Goal: Find specific page/section: Find specific page/section

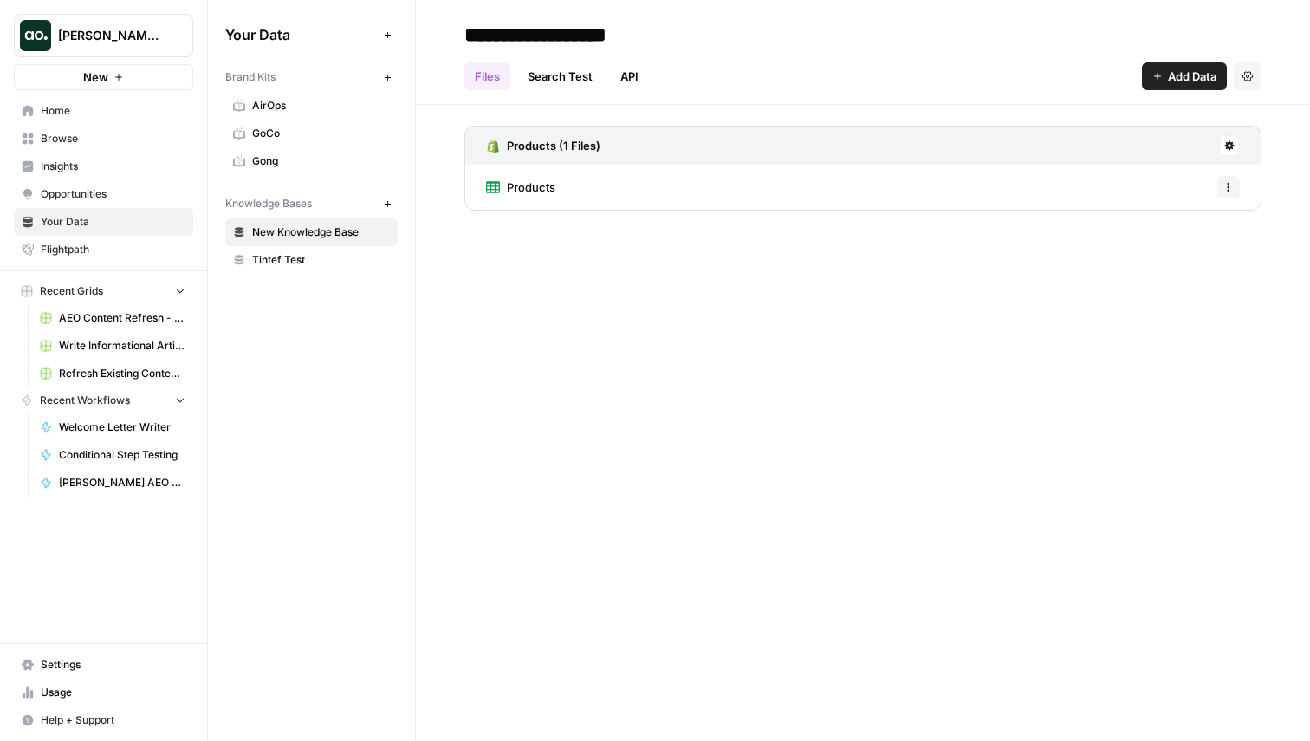
click at [101, 112] on span "Home" at bounding box center [113, 111] width 145 height 16
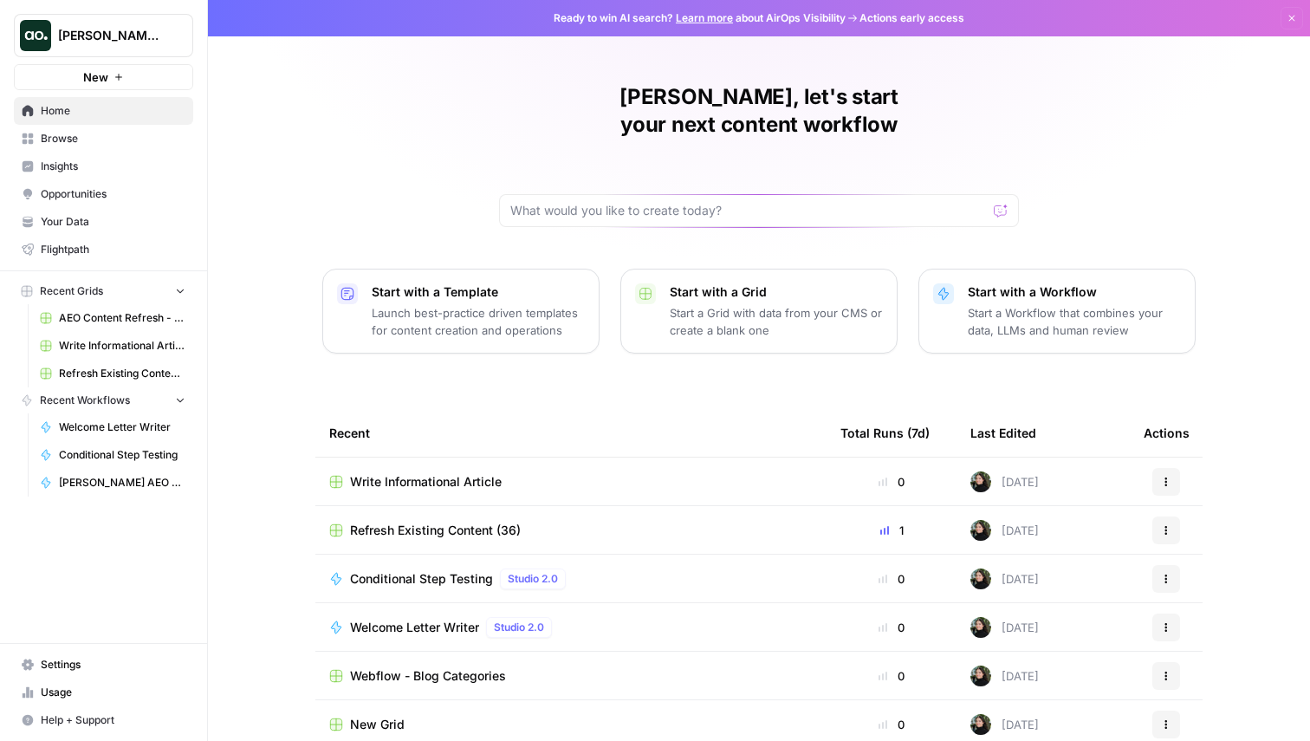
click at [418, 473] on span "Write Informational Article" at bounding box center [426, 481] width 152 height 17
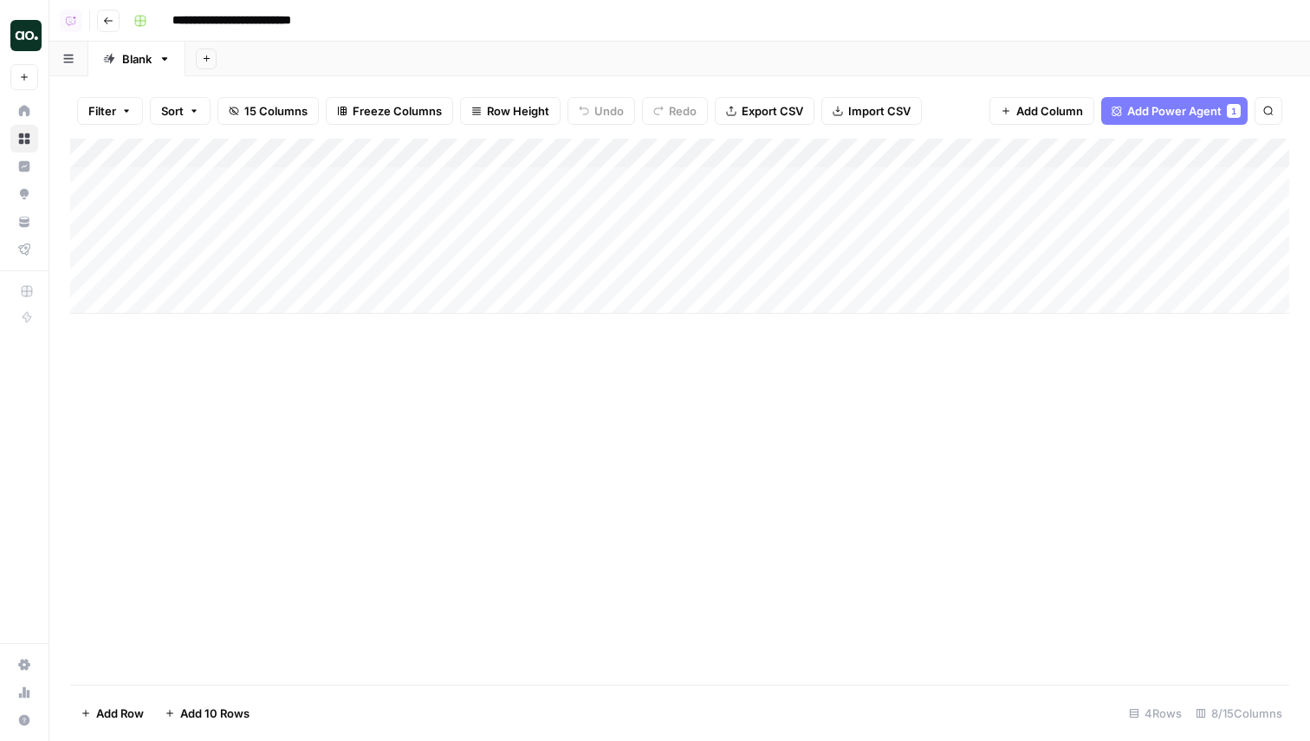
click at [121, 110] on icon "button" at bounding box center [126, 111] width 10 height 10
click at [174, 192] on button "Add Filter" at bounding box center [421, 196] width 645 height 23
click at [177, 208] on input "text" at bounding box center [205, 201] width 190 height 17
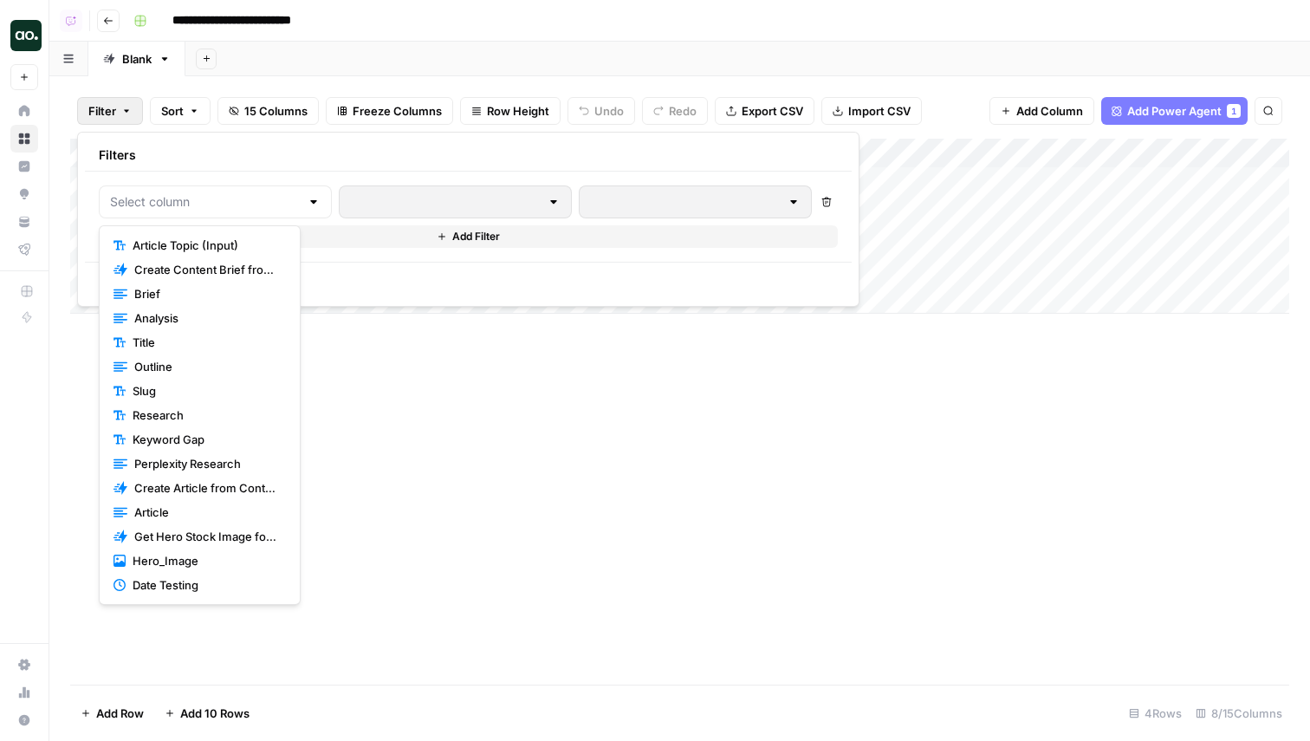
click at [188, 360] on span "Outline" at bounding box center [206, 366] width 145 height 17
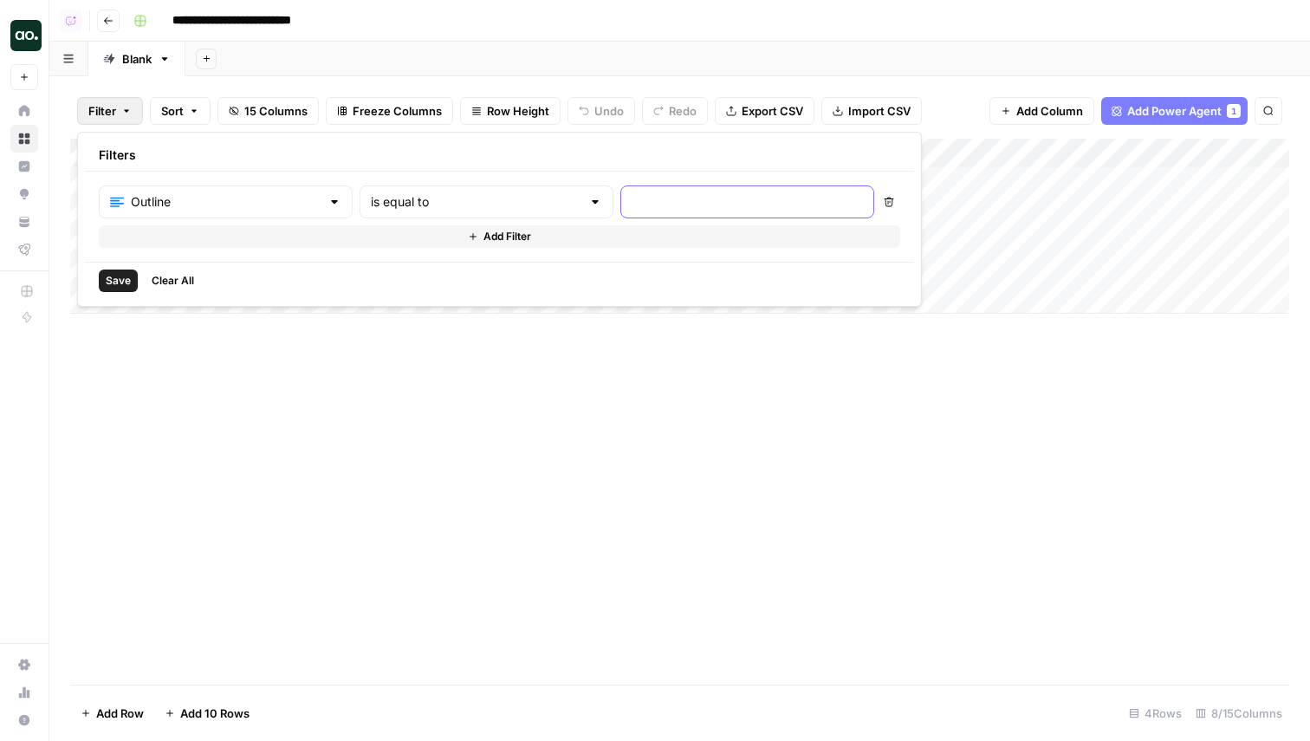
click at [632, 204] on input "text" at bounding box center [747, 201] width 231 height 17
click at [461, 205] on input "text" at bounding box center [476, 201] width 211 height 17
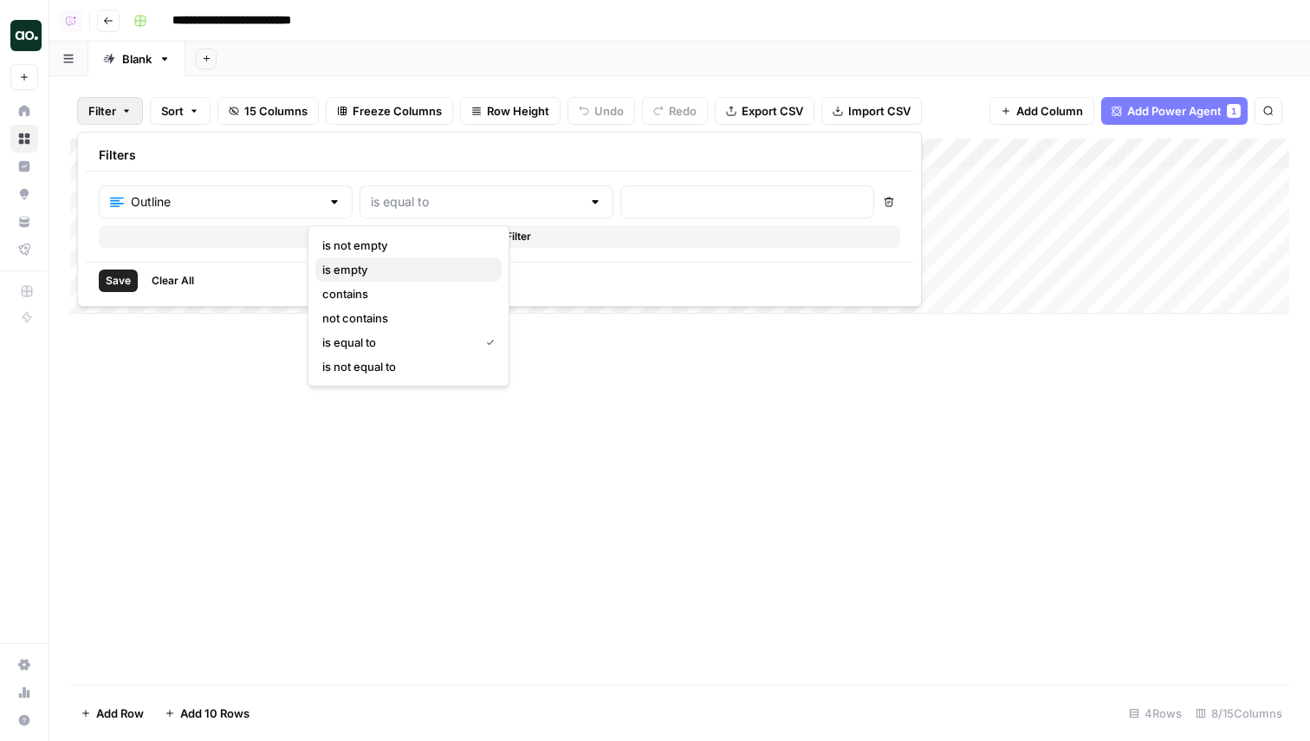
click at [433, 264] on span "is empty" at bounding box center [404, 269] width 165 height 17
type input "is empty"
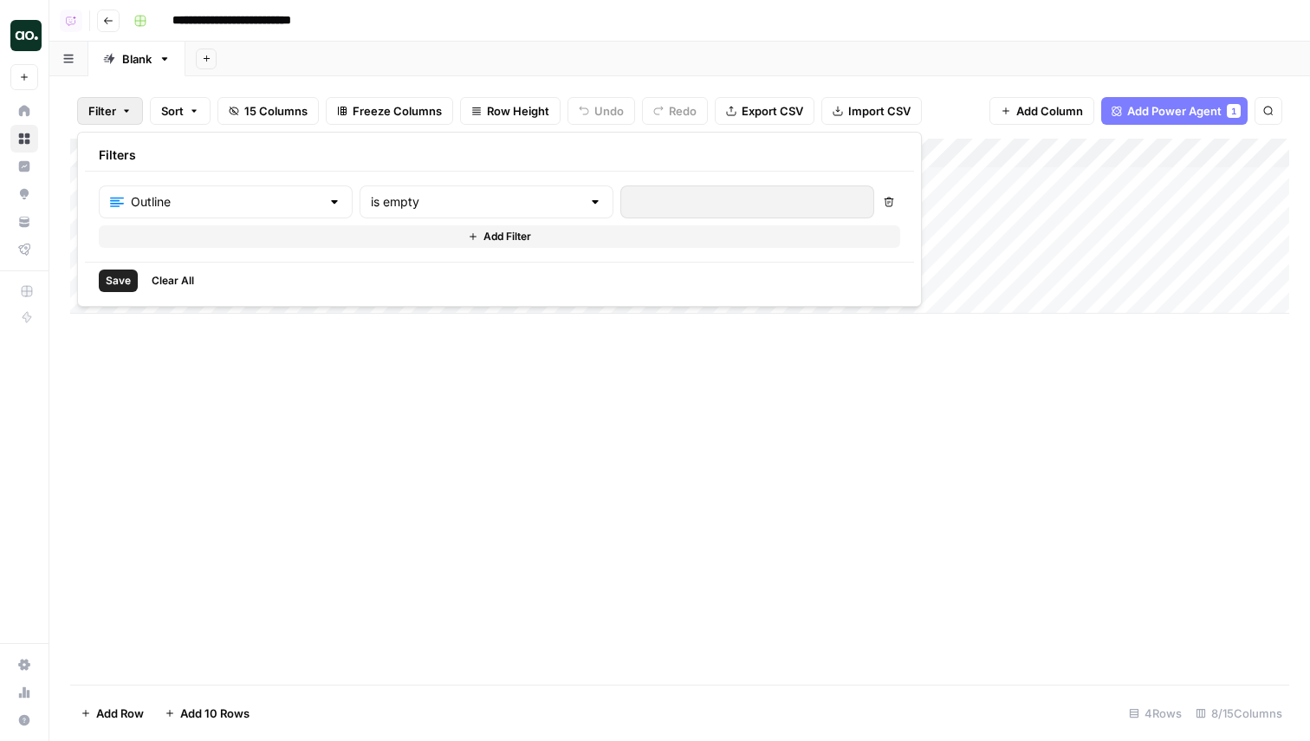
click at [129, 273] on span "Save" at bounding box center [118, 281] width 25 height 16
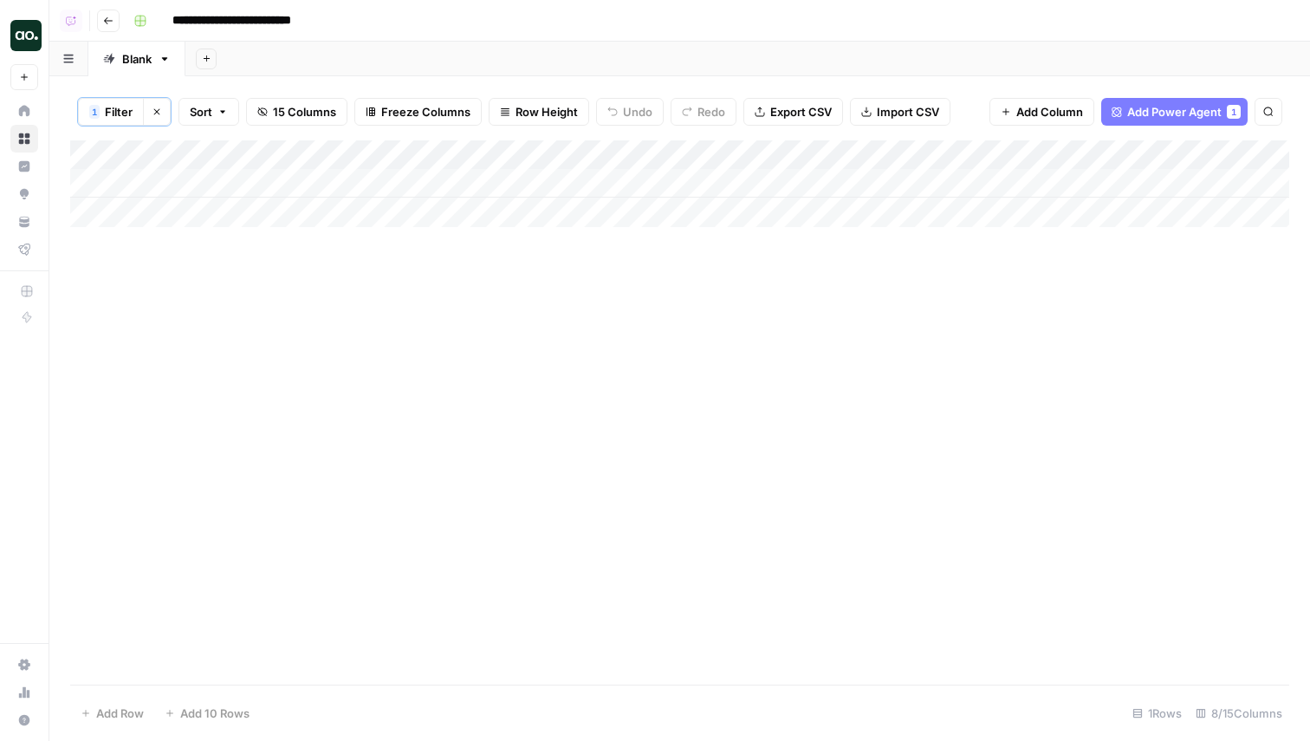
click at [163, 113] on button "Clear filters" at bounding box center [157, 112] width 28 height 28
